Goal: Register for event/course

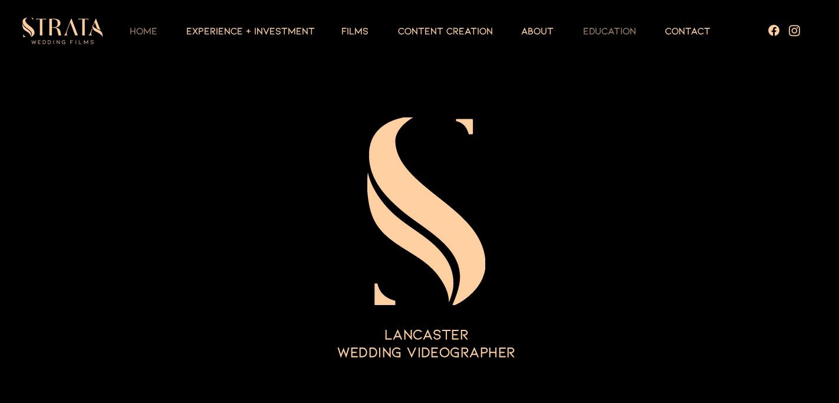
click at [605, 29] on p "EDUCATION" at bounding box center [609, 31] width 65 height 14
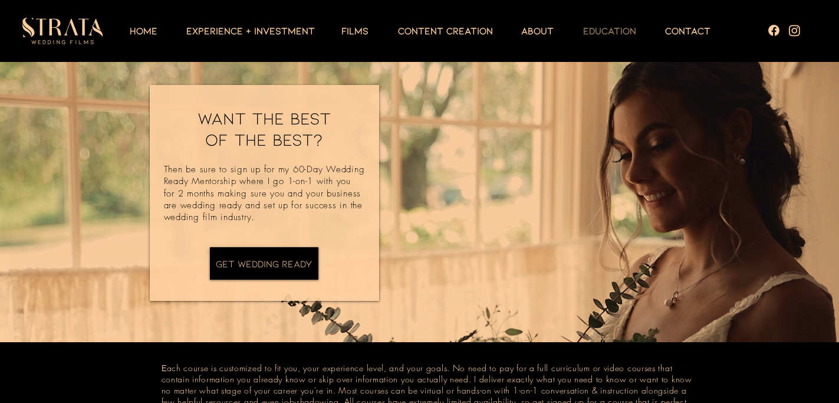
scroll to position [179, 0]
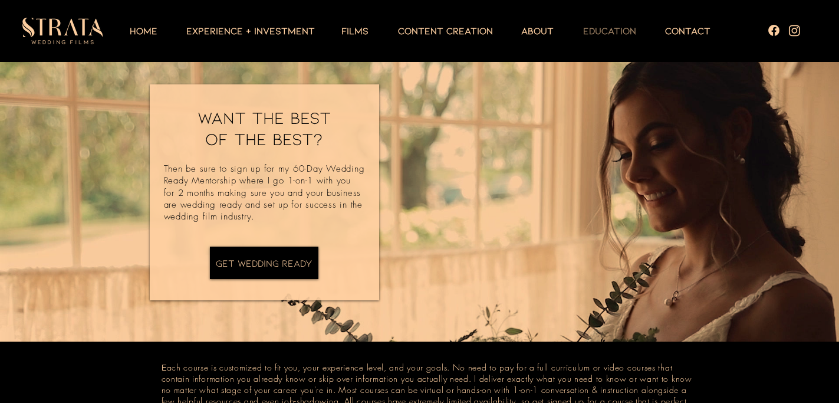
click at [327, 137] on h2 "Want the best of the best?" at bounding box center [264, 128] width 154 height 42
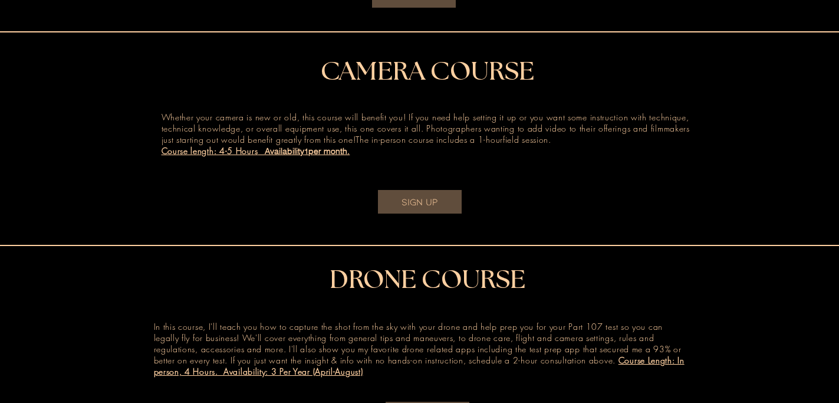
scroll to position [771, 0]
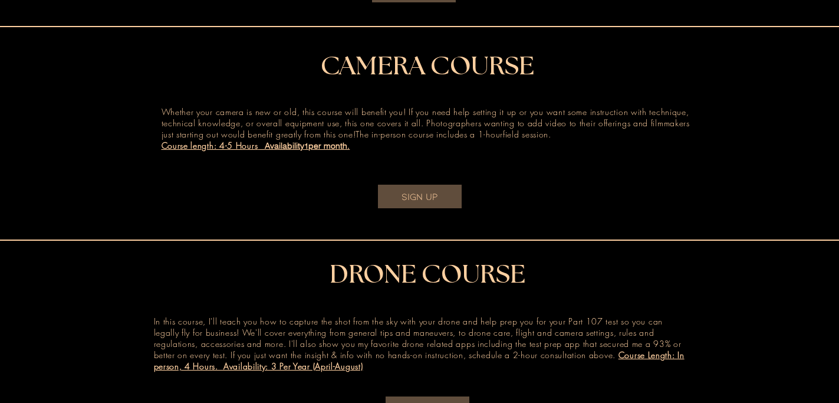
click at [305, 150] on span "1" at bounding box center [306, 145] width 4 height 9
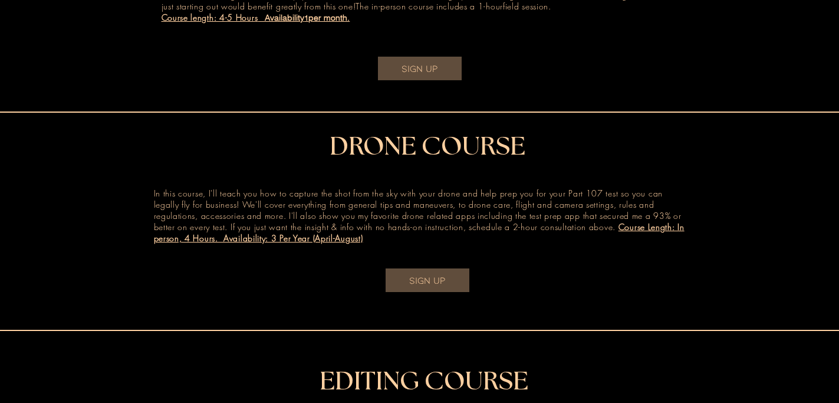
click at [411, 244] on p "In this course, I'll teach you how to capture the shot from the sky with your d…" at bounding box center [420, 216] width 532 height 56
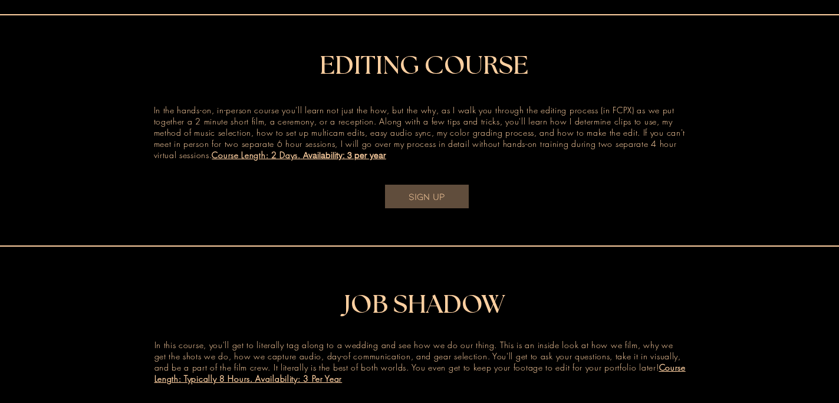
scroll to position [1401, 0]
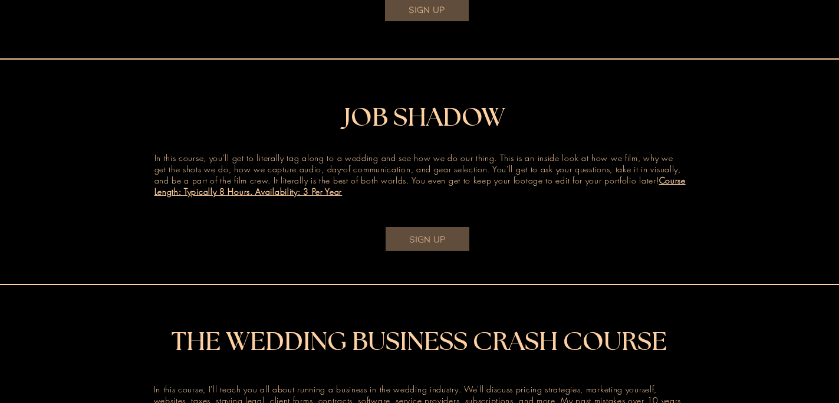
click at [366, 131] on span "JOB SHADOW" at bounding box center [425, 118] width 162 height 26
click at [328, 193] on span "Course Length: Typically 8 Hours. Availability: 3 Per Year" at bounding box center [419, 185] width 531 height 22
click at [437, 249] on link "SIGN UP" at bounding box center [428, 239] width 84 height 24
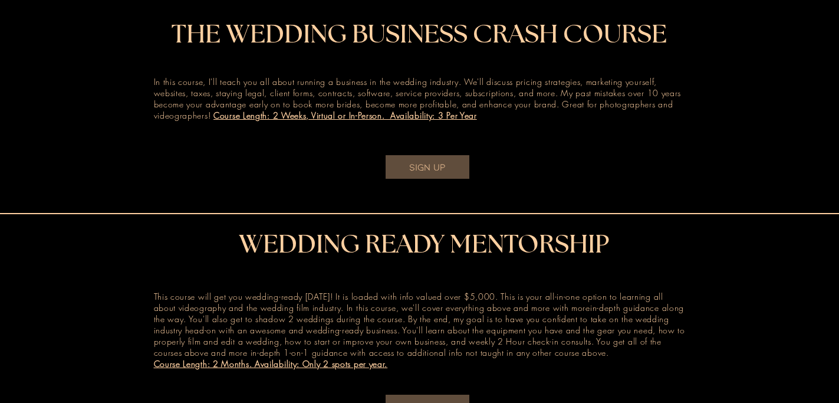
scroll to position [1892, 0]
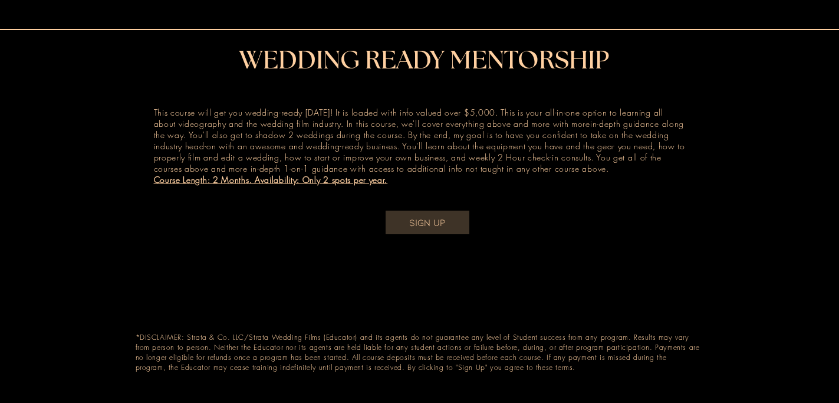
click at [427, 225] on span "SIGN UP" at bounding box center [427, 222] width 37 height 13
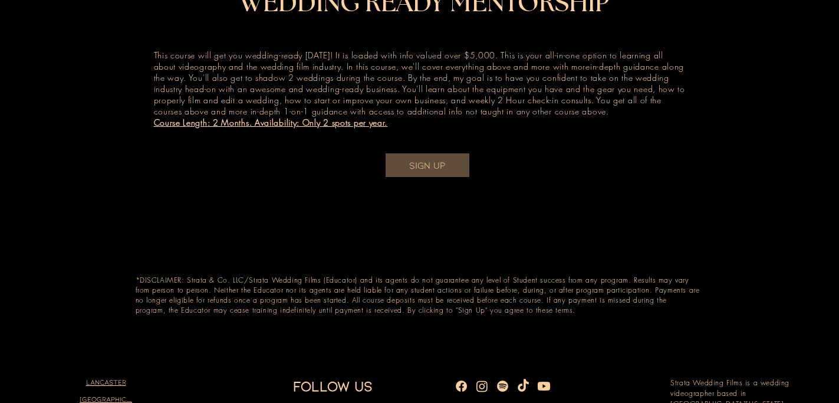
scroll to position [2017, 0]
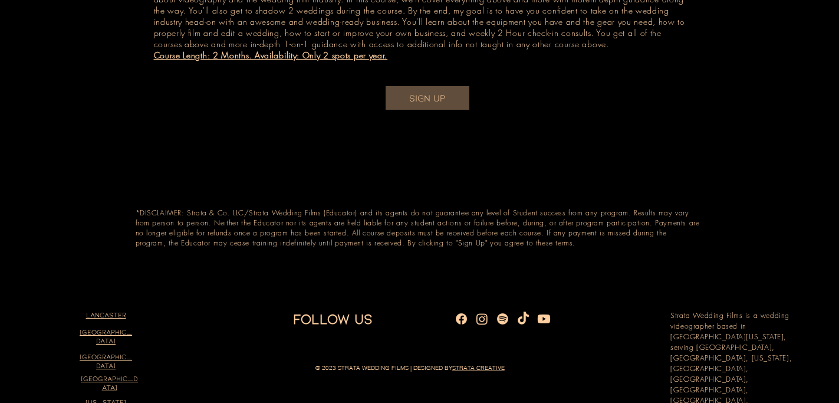
click at [314, 61] on span "Course Length: 2 Months. Availability: Only 2 spots per year." at bounding box center [271, 55] width 234 height 11
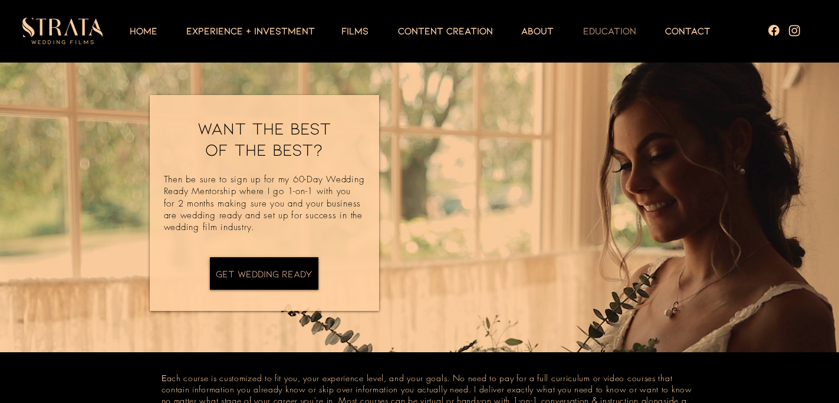
scroll to position [170, 0]
